Goal: Communication & Community: Ask a question

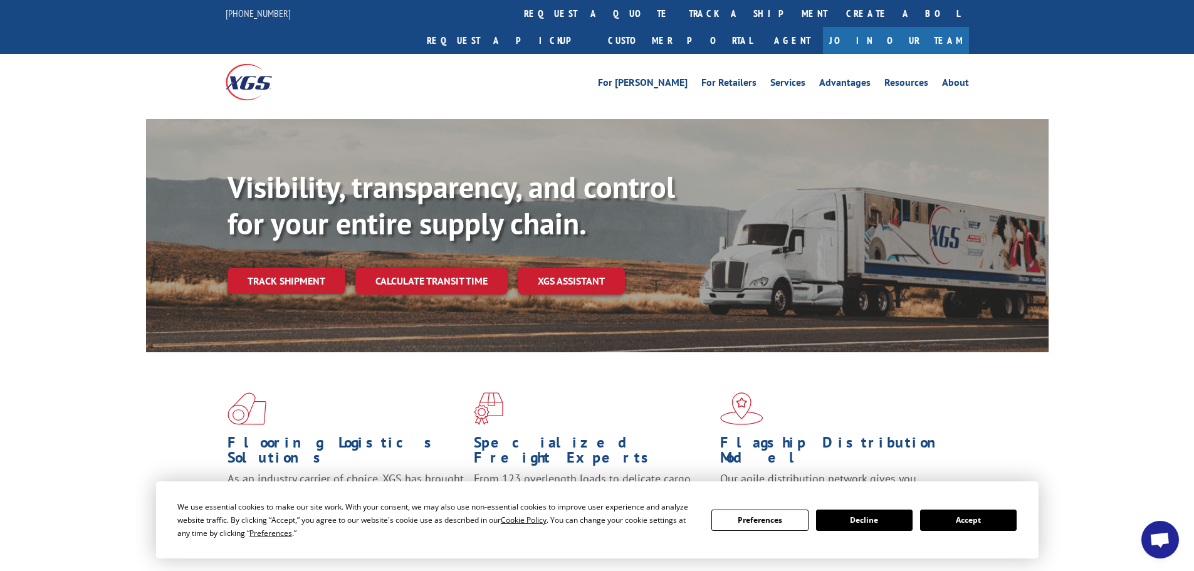
click at [972, 520] on button "Accept" at bounding box center [968, 520] width 97 height 21
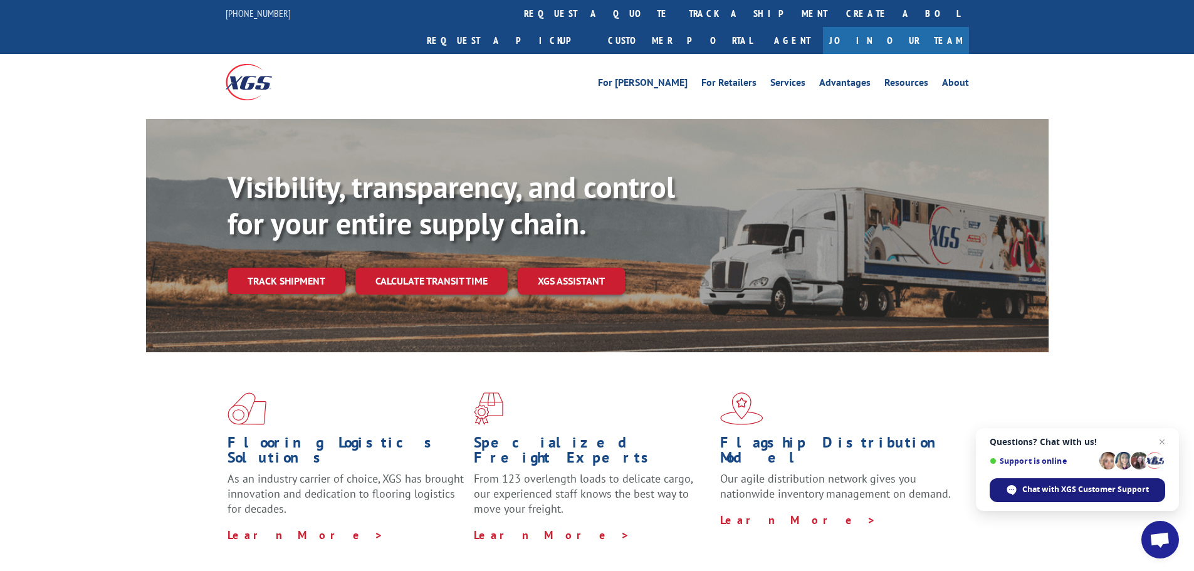
click at [1080, 483] on span "Chat with XGS Customer Support" at bounding box center [1078, 490] width 176 height 24
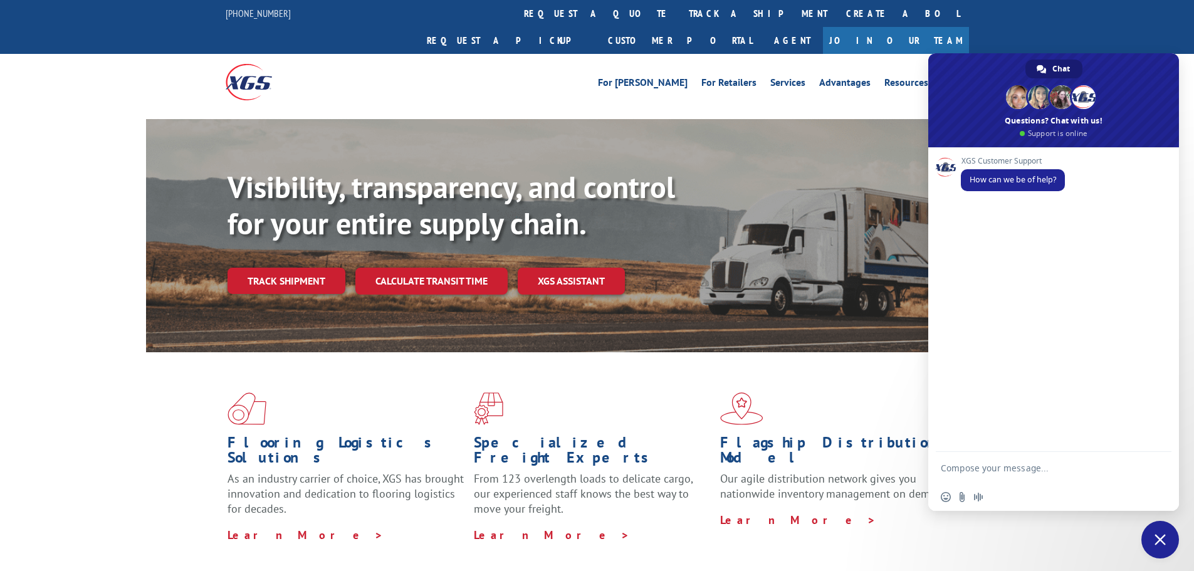
click at [963, 465] on textarea "Compose your message..." at bounding box center [1041, 467] width 201 height 31
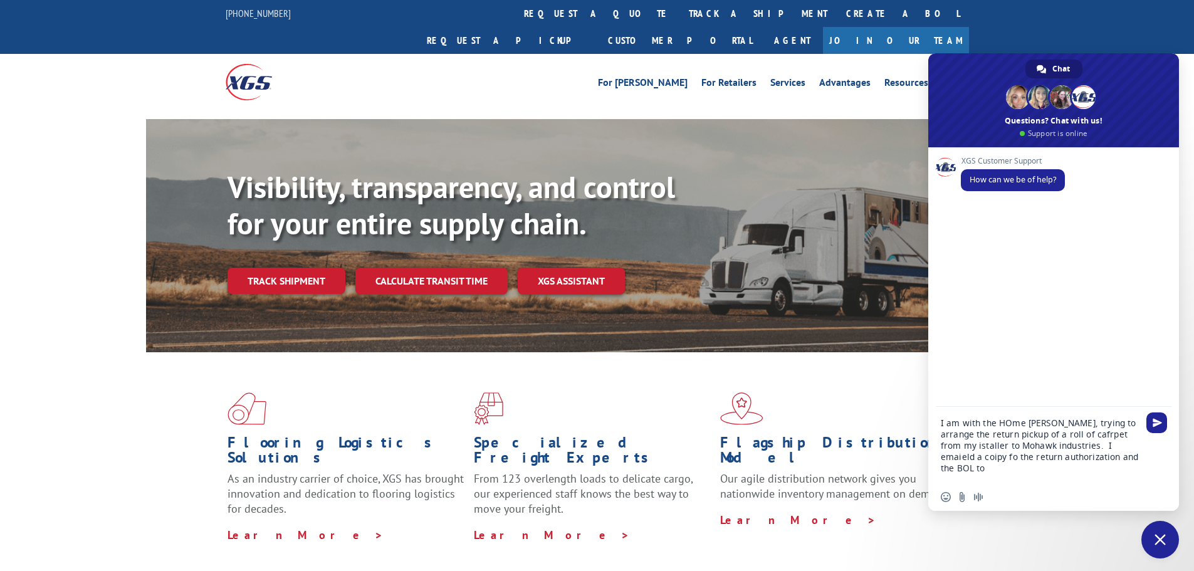
paste textarea "[EMAIL_ADDRESS][DOMAIN_NAME]"
click at [1005, 411] on textarea "I am with the HOme [PERSON_NAME], trying to arrange the return pickup of a roll…" at bounding box center [1041, 440] width 201 height 88
drag, startPoint x: 1031, startPoint y: 413, endPoint x: 1048, endPoint y: 408, distance: 18.3
click at [1048, 408] on textarea "I am with the Home [PERSON_NAME], trying to arrange the return pickup of a roll…" at bounding box center [1041, 440] width 201 height 88
click at [1058, 421] on textarea "I am with the Home Depot, trying to arrange the return pickup of a roll of cafr…" at bounding box center [1041, 440] width 201 height 88
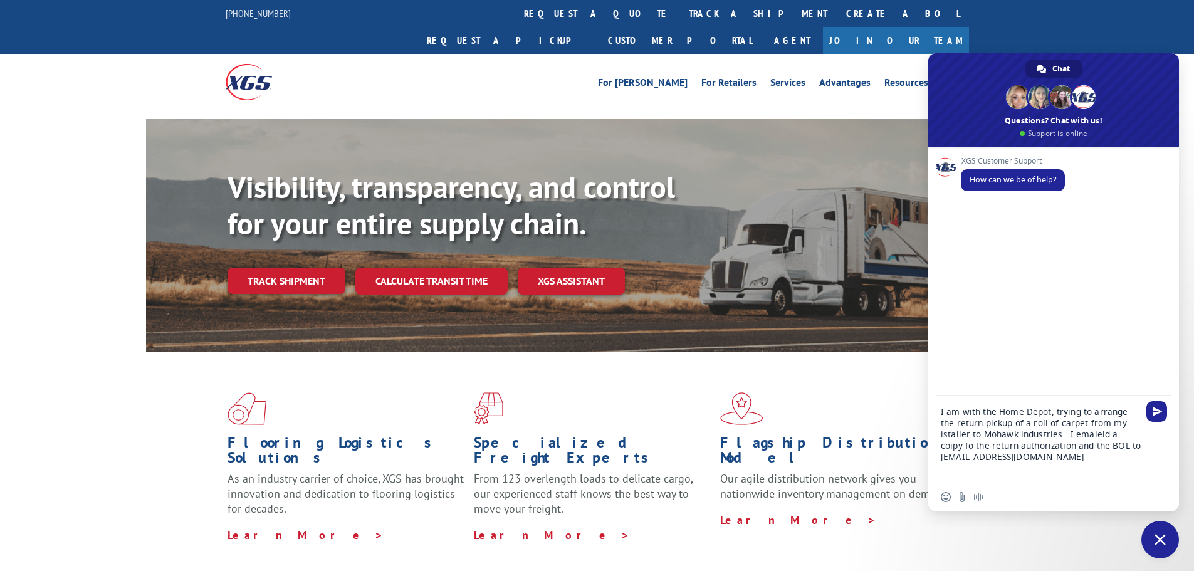
click at [1119, 426] on textarea "I am with the Home Depot, trying to arrange the return pickup of a roll of carp…" at bounding box center [1041, 440] width 201 height 88
click at [991, 431] on textarea "I am with the Home Depot, trying to arrange the return pickup of a roll of carp…" at bounding box center [1041, 440] width 201 height 88
click at [1056, 435] on textarea "I am with the Home Depot, trying to arrange the return pickup of a roll of carp…" at bounding box center [1041, 440] width 201 height 88
click at [1097, 436] on textarea "I am with the Home Depot, trying to arrange the return pickup of a roll of carp…" at bounding box center [1041, 440] width 201 height 88
drag, startPoint x: 1107, startPoint y: 437, endPoint x: 1113, endPoint y: 432, distance: 8.0
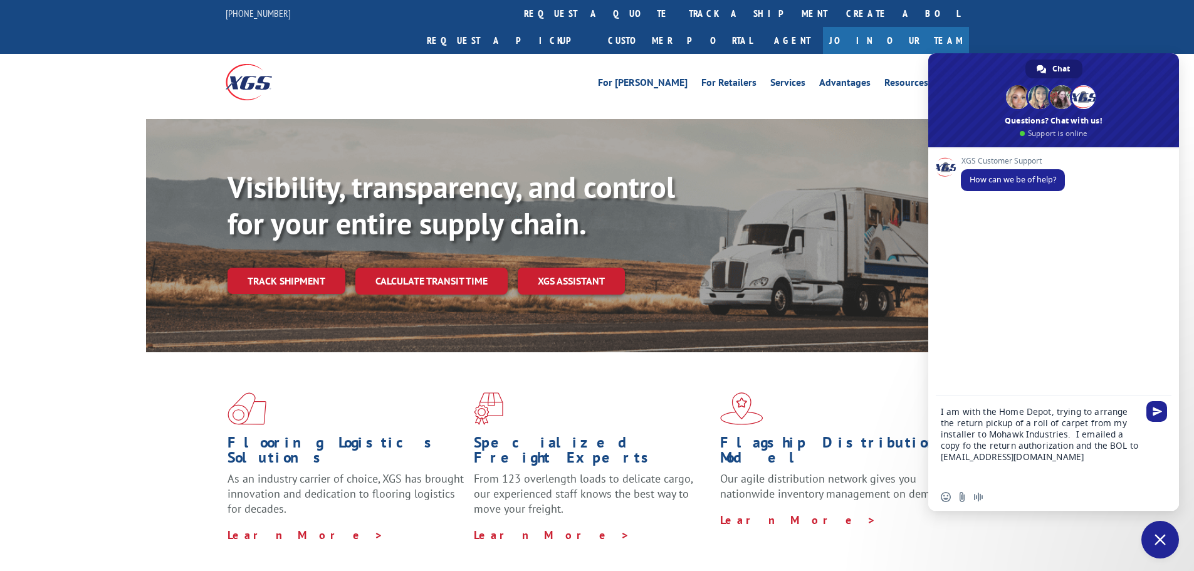
click at [1113, 432] on textarea "I am with the Home Depot, trying to arrange the return pickup of a roll of carp…" at bounding box center [1041, 440] width 201 height 88
click at [1041, 457] on textarea "I am with the Home Depot, trying to arrange the return pickup of a roll of carp…" at bounding box center [1041, 440] width 201 height 88
click at [1097, 445] on textarea "I am with the Home Depot, trying to arrange the return pickup of a roll of carp…" at bounding box center [1041, 433] width 201 height 99
type textarea "I am with the Home Depot, trying to arrange the return pickup of a roll of carp…"
click at [1160, 398] on span "Send" at bounding box center [1157, 400] width 9 height 9
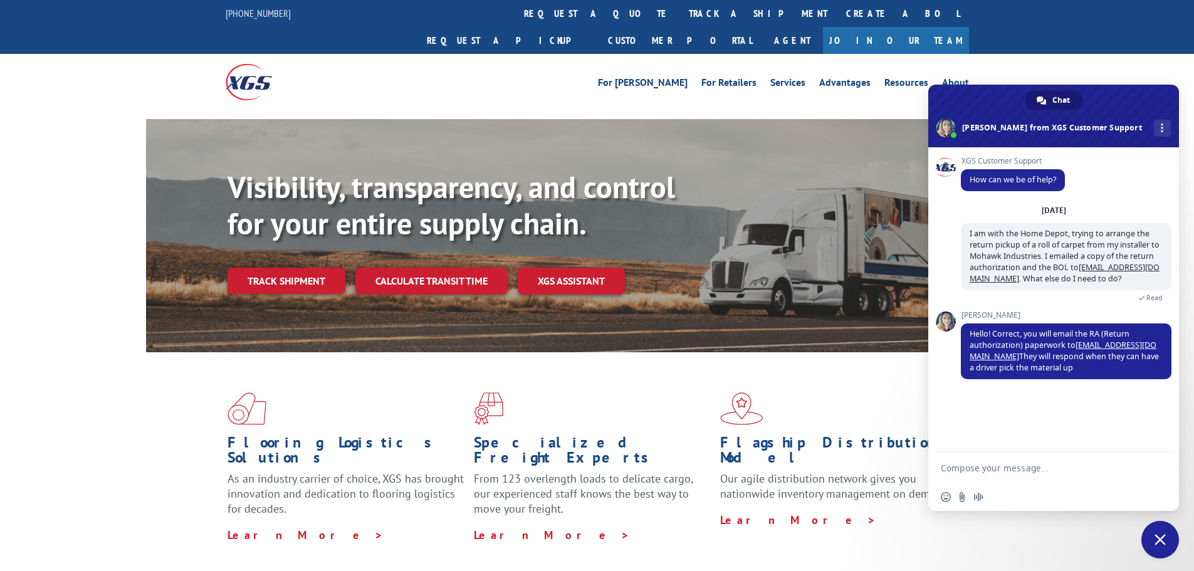
click at [999, 473] on textarea "Compose your message..." at bounding box center [1041, 467] width 201 height 31
click at [1056, 448] on textarea "I did email the RA a couple odf hours agao, and hav enot gopttend a res[ponse y…" at bounding box center [1041, 456] width 201 height 54
click at [1100, 446] on textarea "I did email the RA a couple of hours agao, and hav enot gopttend a res[ponse ye…" at bounding box center [1041, 456] width 201 height 54
click at [946, 460] on textarea "I did email the RA a couple of hours ago, and hav enot gopttend a res[ponse yet." at bounding box center [1041, 456] width 201 height 54
click at [1140, 444] on textarea "I did email the RA a couple of hours ago, and hav e not gopttend a res[ponse ye…" at bounding box center [1041, 456] width 201 height 54
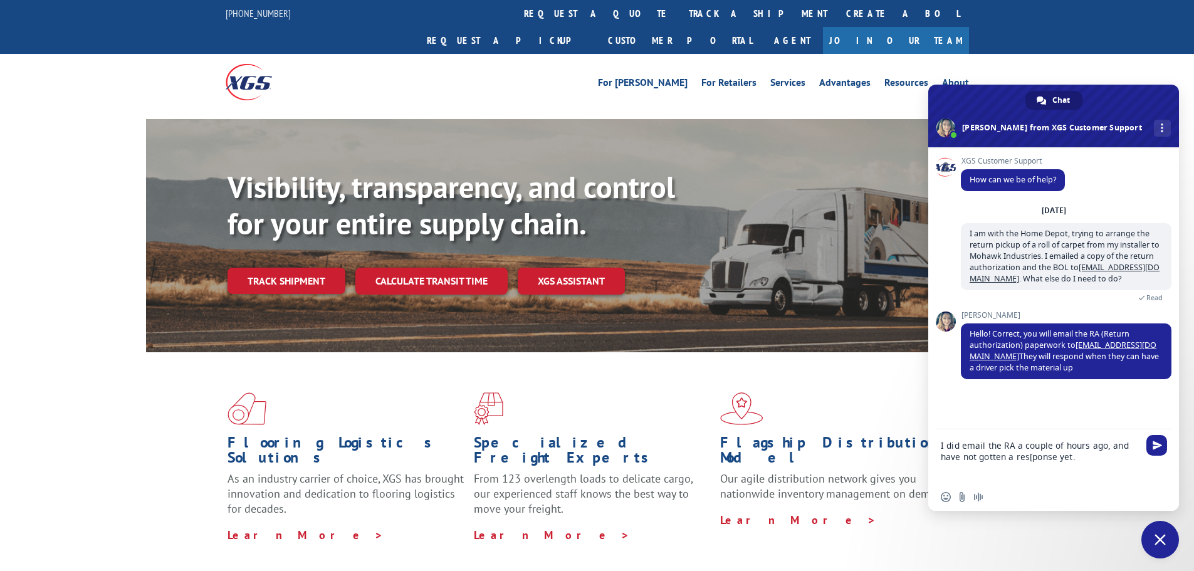
click at [1036, 456] on textarea "I did email the RA a couple of hours ago, and have not gotten a res[ponse yet." at bounding box center [1041, 456] width 201 height 54
drag, startPoint x: 1036, startPoint y: 456, endPoint x: 1001, endPoint y: 490, distance: 48.8
click at [997, 493] on div "Insert an emoji Send a file Audio message" at bounding box center [1053, 497] width 251 height 28
click at [1028, 458] on textarea "I did email the RA a couple of hours ago, and have not gotten a res[ponse yet." at bounding box center [1041, 456] width 201 height 54
type textarea "I did email the RA a couple of hours ago, and have not gotten a response yet."
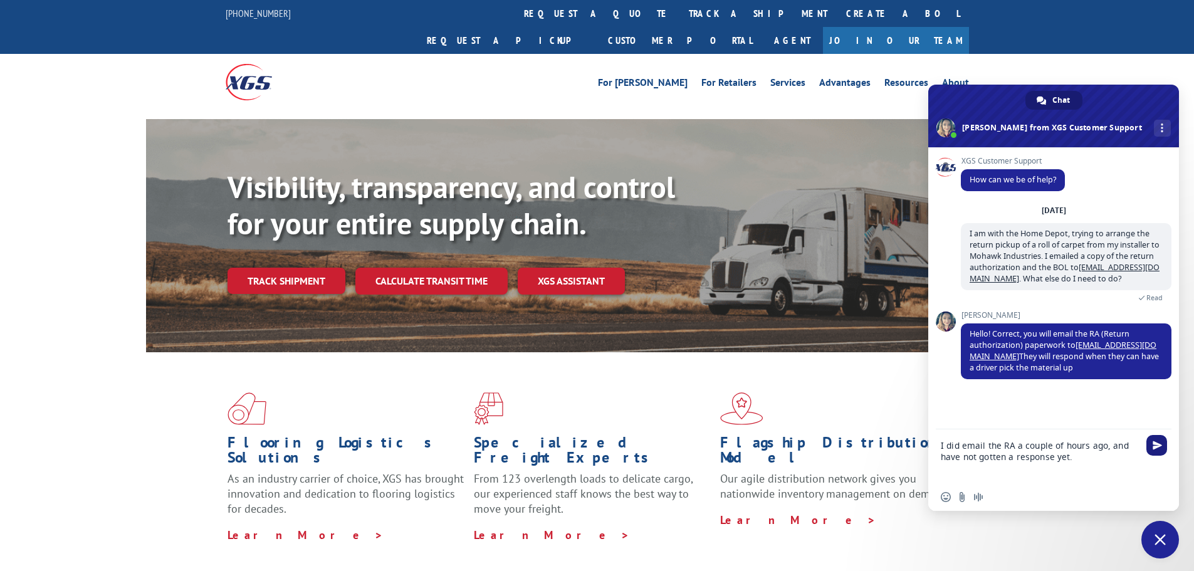
click at [1157, 446] on span "Send" at bounding box center [1157, 445] width 9 height 9
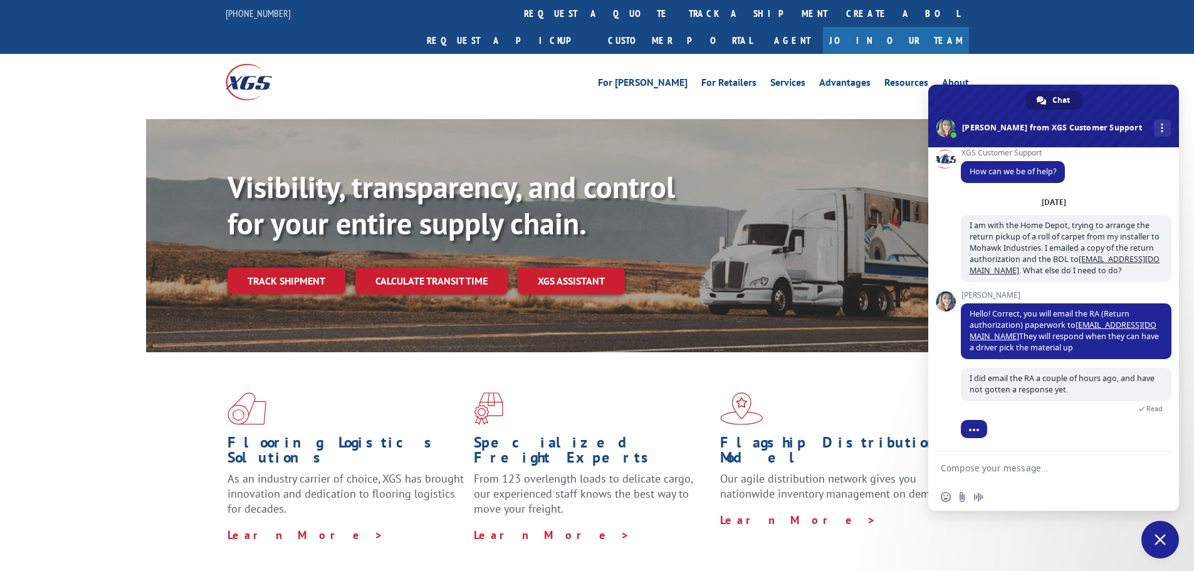
scroll to position [38, 0]
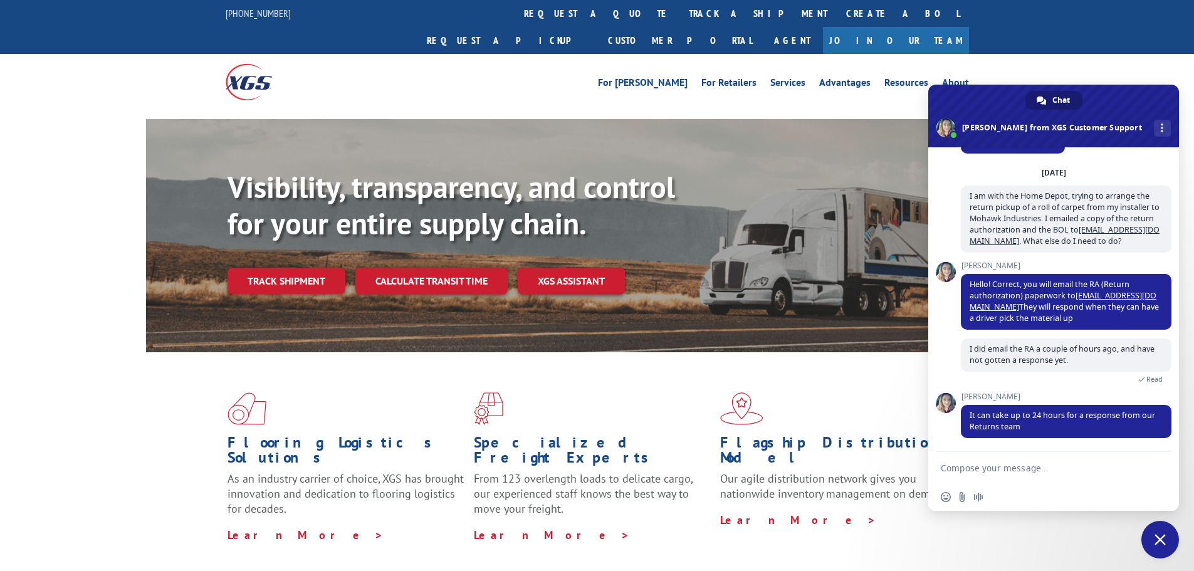
click at [974, 463] on textarea "Compose your message..." at bounding box center [1041, 467] width 201 height 31
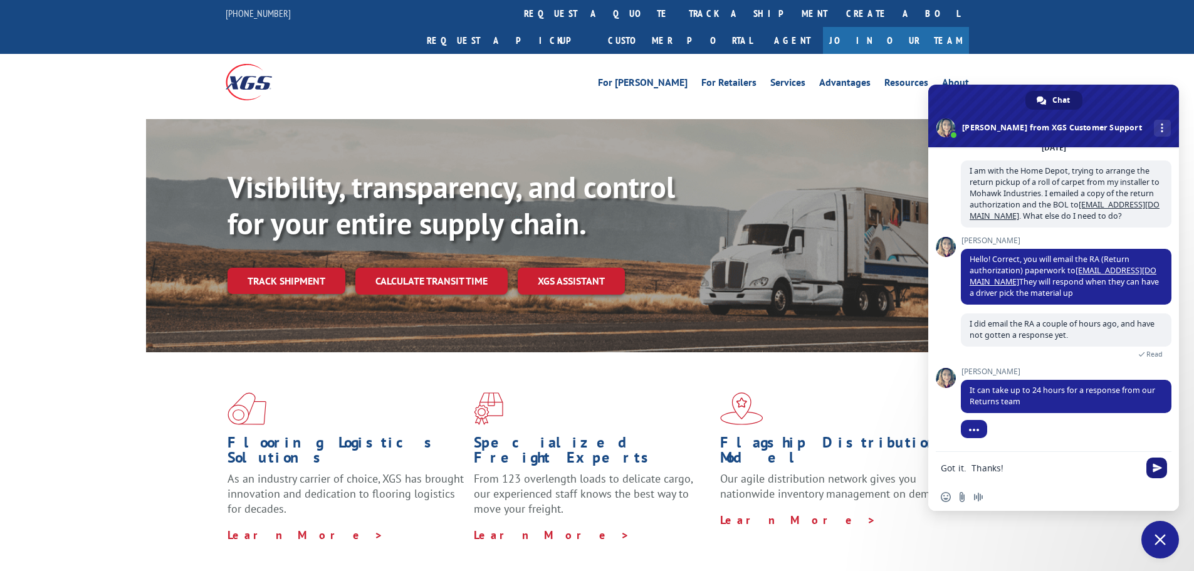
type textarea "Got it. Thanks!"
click at [1159, 458] on span "Send" at bounding box center [1157, 468] width 21 height 21
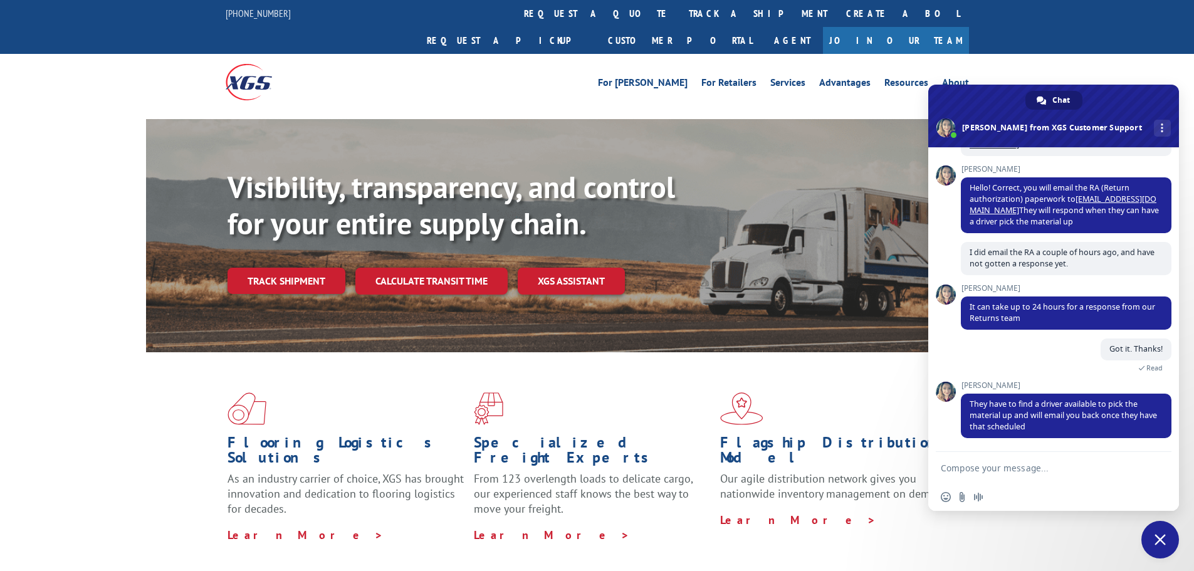
scroll to position [171, 0]
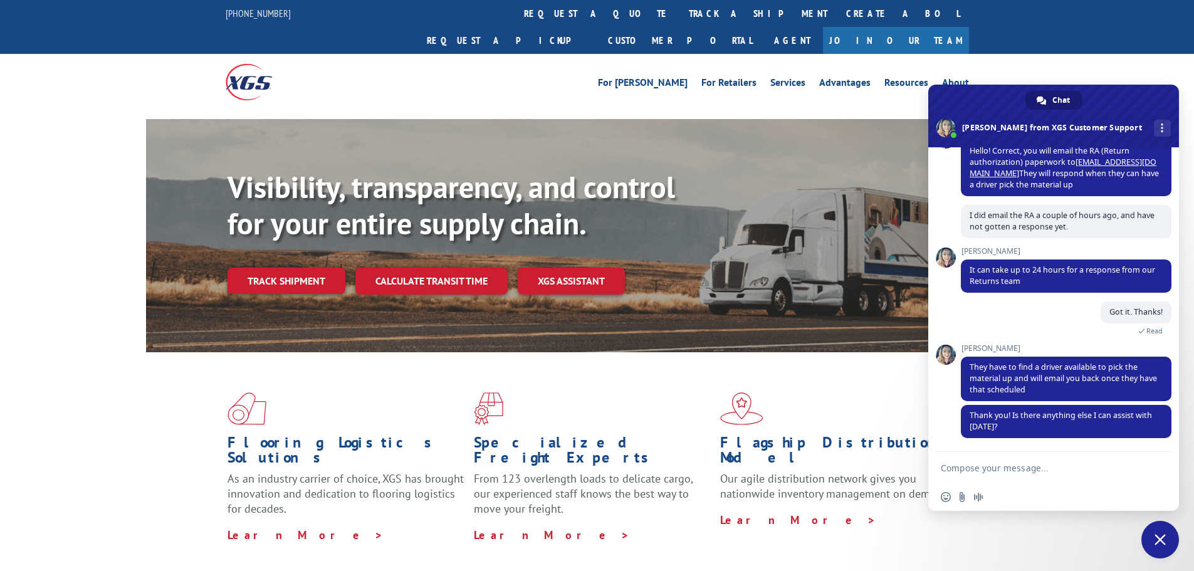
click at [1159, 541] on span "Close chat" at bounding box center [1160, 539] width 11 height 11
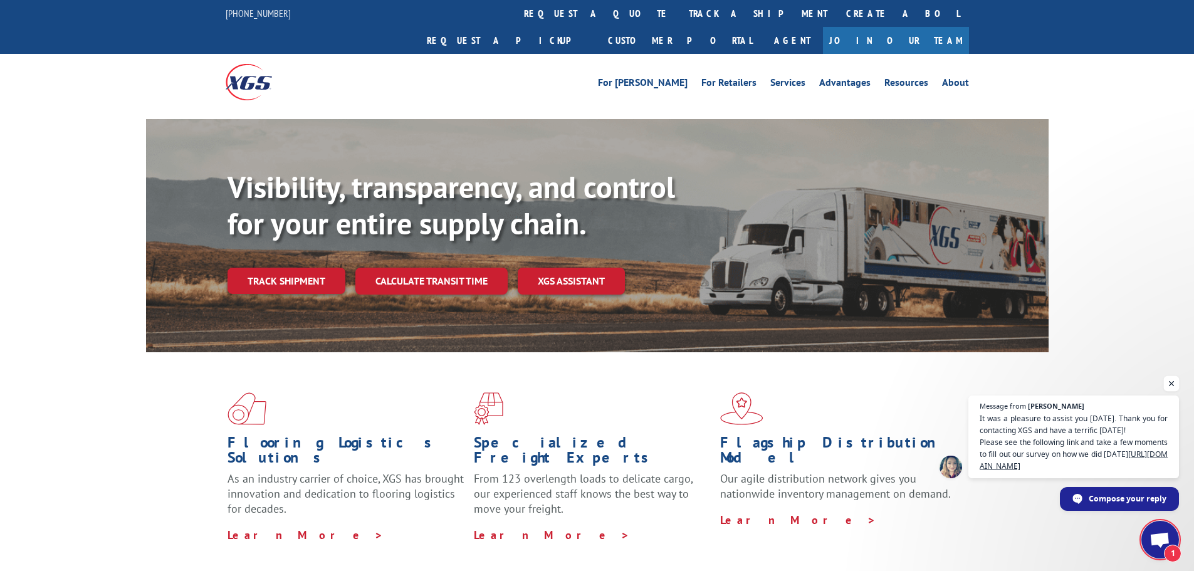
click at [1171, 385] on span "Open chat" at bounding box center [1172, 384] width 16 height 16
